Goal: Information Seeking & Learning: Learn about a topic

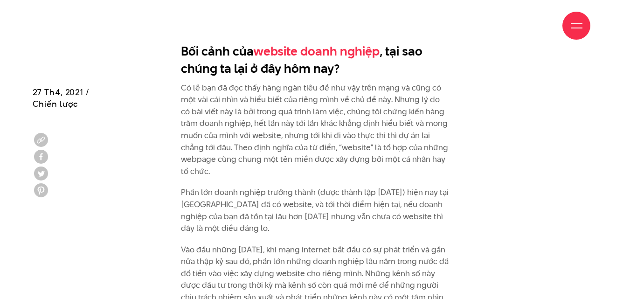
scroll to position [560, 0]
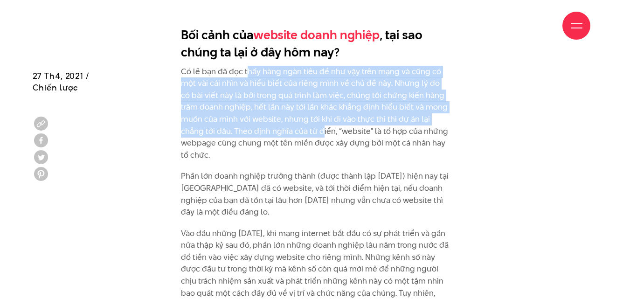
drag, startPoint x: 249, startPoint y: 76, endPoint x: 286, endPoint y: 135, distance: 69.8
click at [286, 132] on p "Có lẽ bạn đã đọc thấy hàng ngàn tiêu đề như vậy trên mạng và cũng có một vài cá…" at bounding box center [315, 114] width 269 height 96
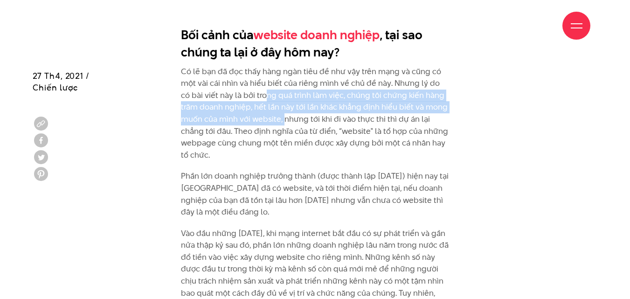
drag, startPoint x: 256, startPoint y: 95, endPoint x: 262, endPoint y: 115, distance: 21.1
click at [262, 115] on p "Có lẽ bạn đã đọc thấy hàng ngàn tiêu đề như vậy trên mạng và cũng có một vài cá…" at bounding box center [315, 114] width 269 height 96
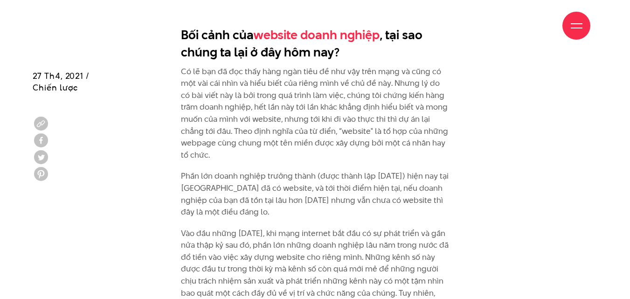
click at [270, 129] on p "Có lẽ bạn đã đọc thấy hàng ngàn tiêu đề như vậy trên mạng và cũng có một vài cá…" at bounding box center [315, 114] width 269 height 96
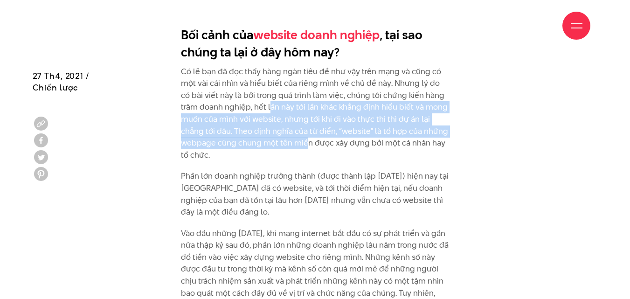
drag, startPoint x: 249, startPoint y: 107, endPoint x: 268, endPoint y: 140, distance: 38.0
click at [268, 140] on p "Có lẽ bạn đã đọc thấy hàng ngàn tiêu đề như vậy trên mạng và cũng có một vài cá…" at bounding box center [315, 114] width 269 height 96
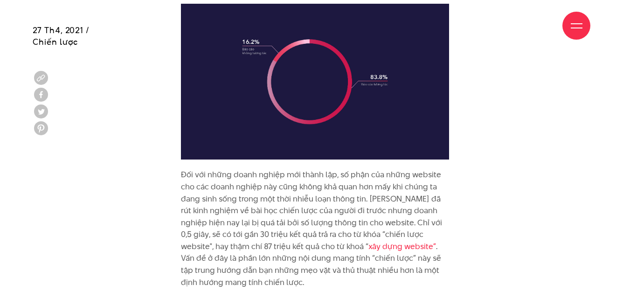
scroll to position [1026, 0]
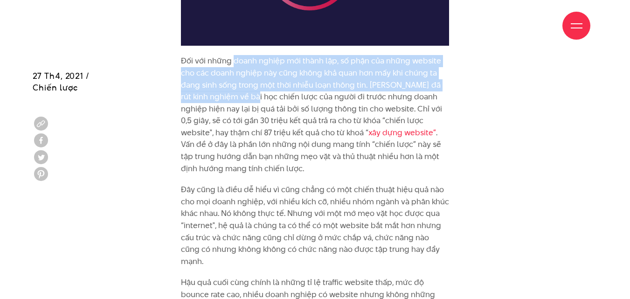
click at [239, 82] on p "Đối với những doanh nghiệp mới thành lập, số phận của những website cho các doa…" at bounding box center [315, 114] width 269 height 119
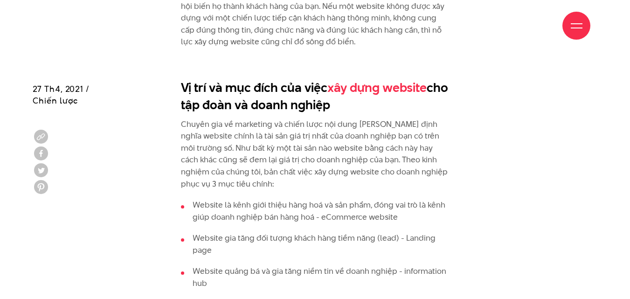
scroll to position [1399, 0]
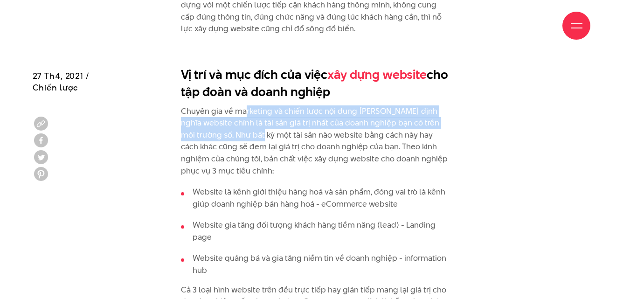
drag, startPoint x: 244, startPoint y: 85, endPoint x: 263, endPoint y: 119, distance: 39.3
click at [258, 107] on p "Chuyên gia về marketing và chiến lược nội dung [PERSON_NAME] định nghĩa website…" at bounding box center [315, 141] width 269 height 72
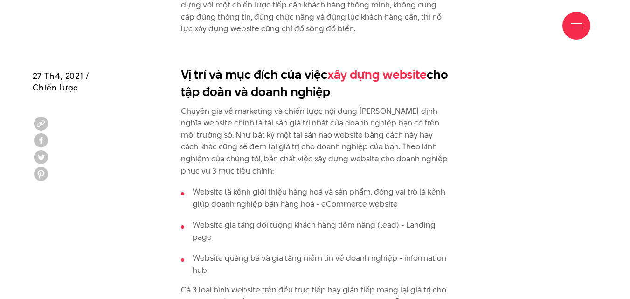
click at [269, 127] on p "Chuyên gia về marketing và chiến lược nội dung [PERSON_NAME] định nghĩa website…" at bounding box center [315, 141] width 269 height 72
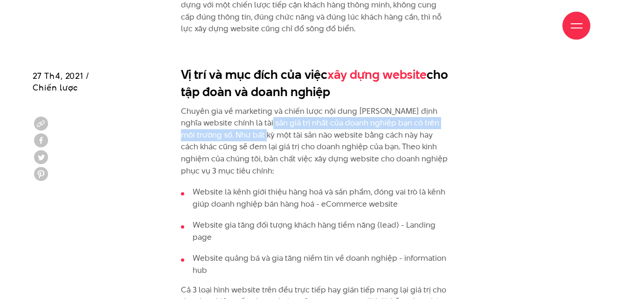
drag, startPoint x: 258, startPoint y: 102, endPoint x: 262, endPoint y: 113, distance: 12.1
click at [262, 113] on p "Chuyên gia về marketing và chiến lược nội dung [PERSON_NAME] định nghĩa website…" at bounding box center [315, 141] width 269 height 72
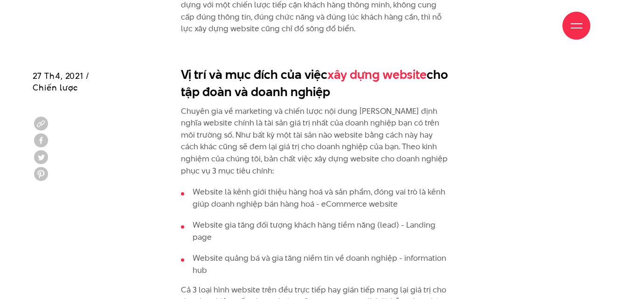
click at [269, 124] on p "Chuyên gia về marketing và chiến lược nội dung [PERSON_NAME] định nghĩa website…" at bounding box center [315, 141] width 269 height 72
click at [264, 118] on p "Chuyên gia về marketing và chiến lược nội dung [PERSON_NAME] định nghĩa website…" at bounding box center [315, 141] width 269 height 72
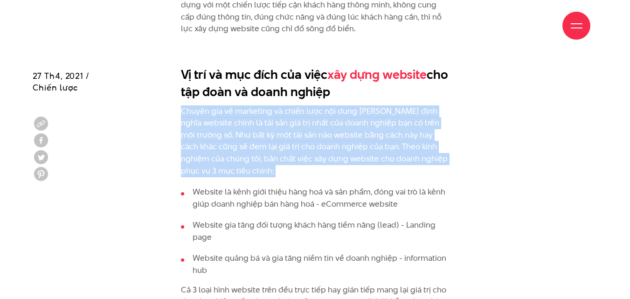
click at [264, 118] on p "Chuyên gia về marketing và chiến lược nội dung [PERSON_NAME] định nghĩa website…" at bounding box center [315, 141] width 269 height 72
copy div "Chuyên gia về marketing và chiến lược nội dung [PERSON_NAME] định nghĩa website…"
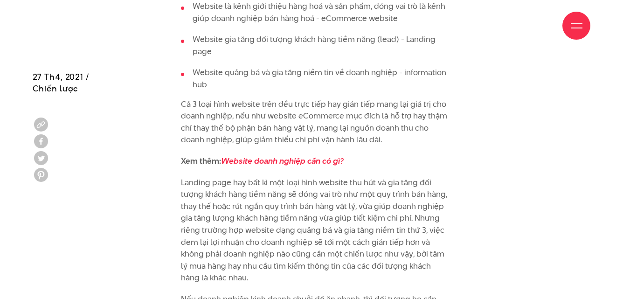
scroll to position [1585, 0]
